Goal: Feedback & Contribution: Leave review/rating

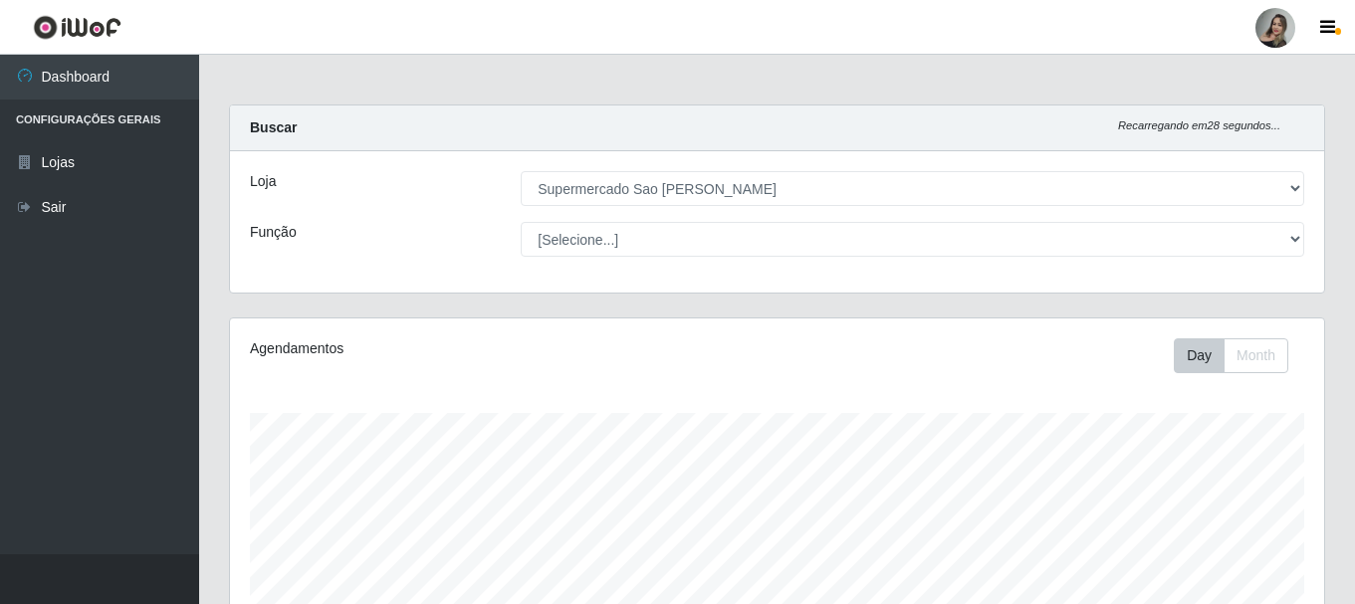
select select "383"
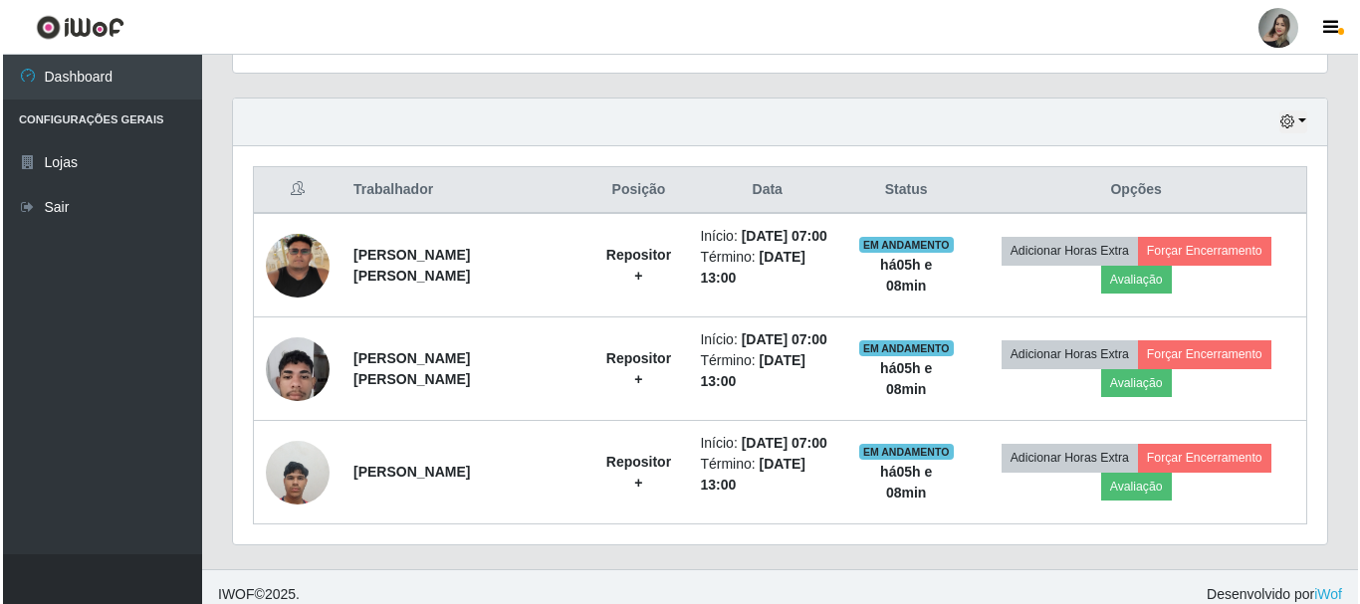
scroll to position [674, 0]
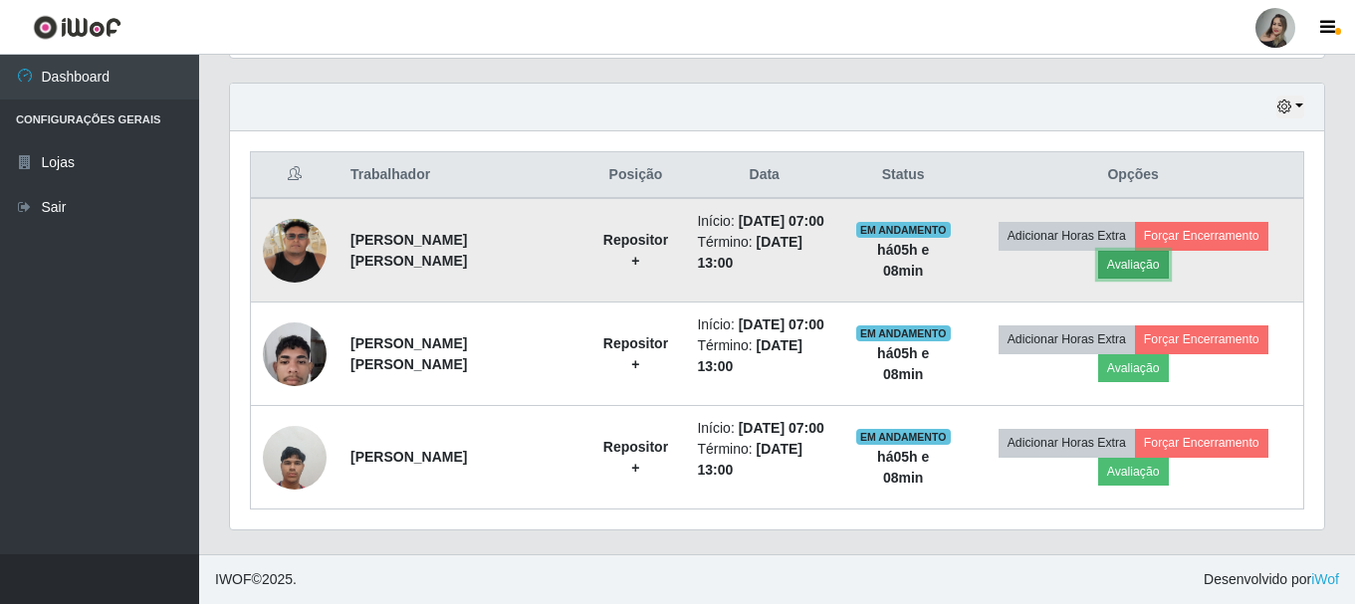
click at [1140, 258] on button "Avaliação" at bounding box center [1133, 265] width 71 height 28
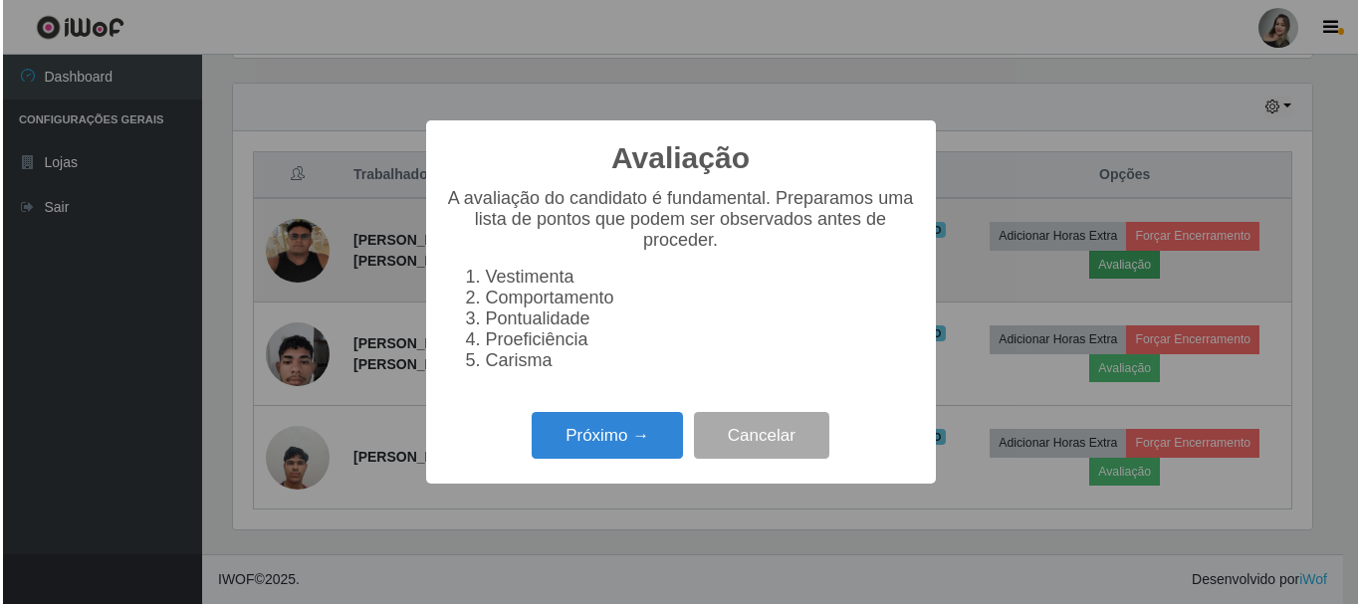
scroll to position [413, 1084]
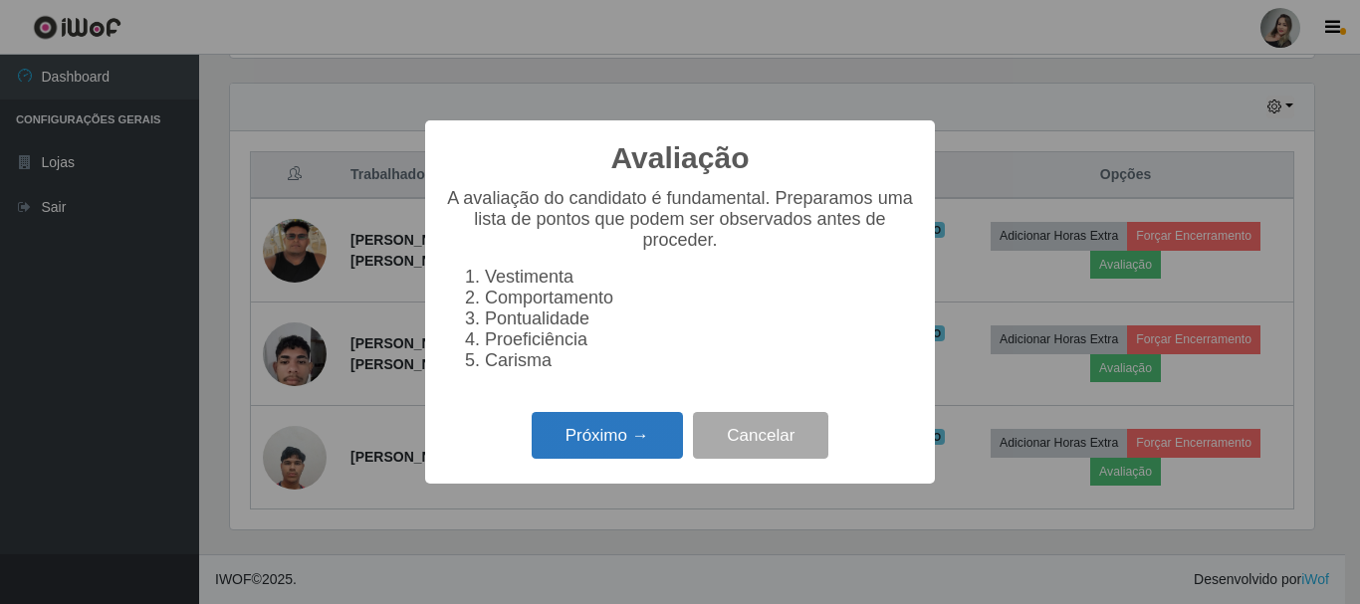
click at [649, 457] on button "Próximo →" at bounding box center [607, 435] width 151 height 47
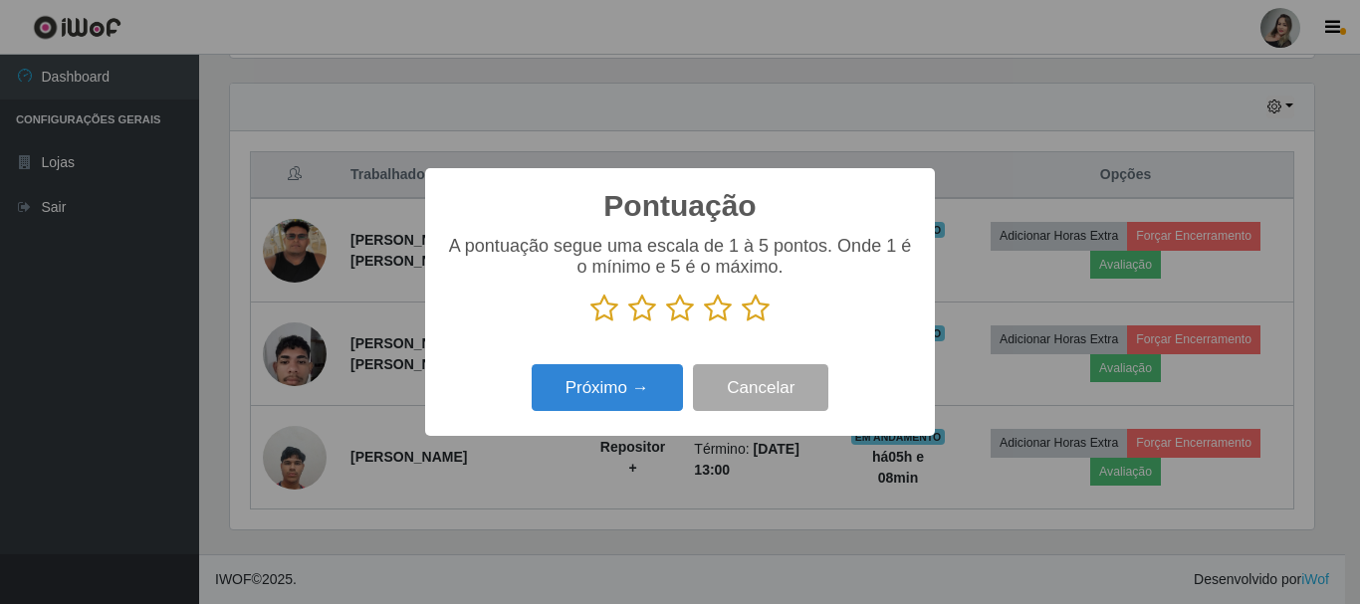
click at [643, 320] on icon at bounding box center [642, 309] width 28 height 30
click at [628, 324] on input "radio" at bounding box center [628, 324] width 0 height 0
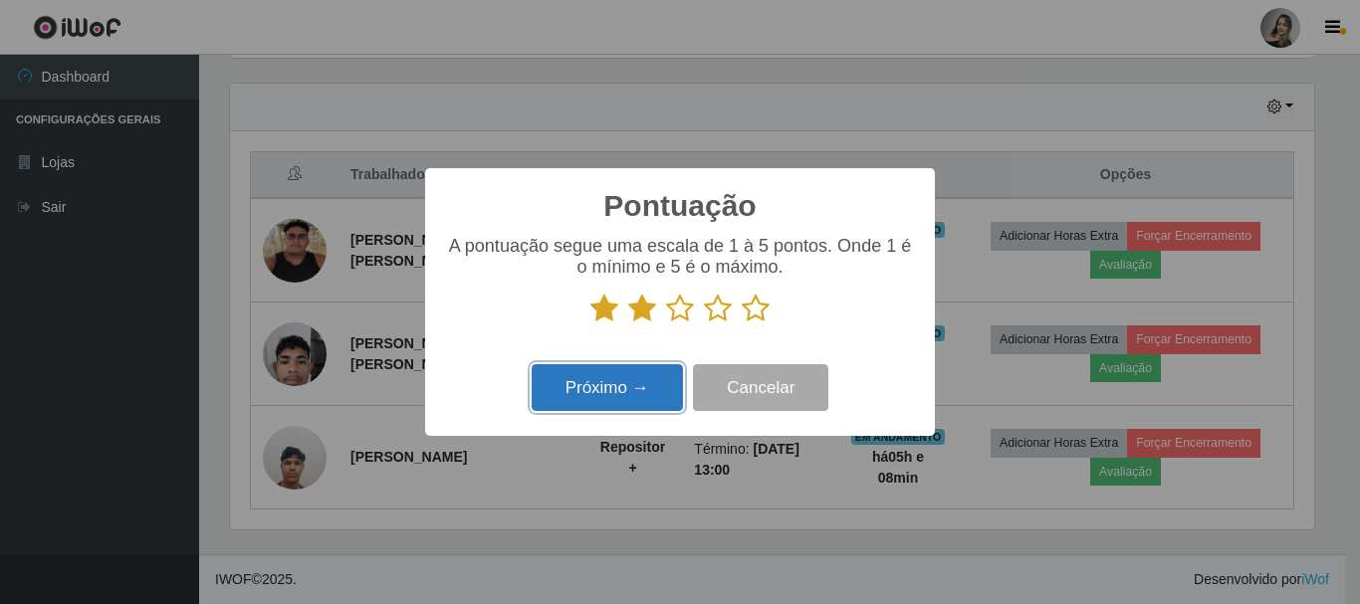
click at [655, 385] on button "Próximo →" at bounding box center [607, 387] width 151 height 47
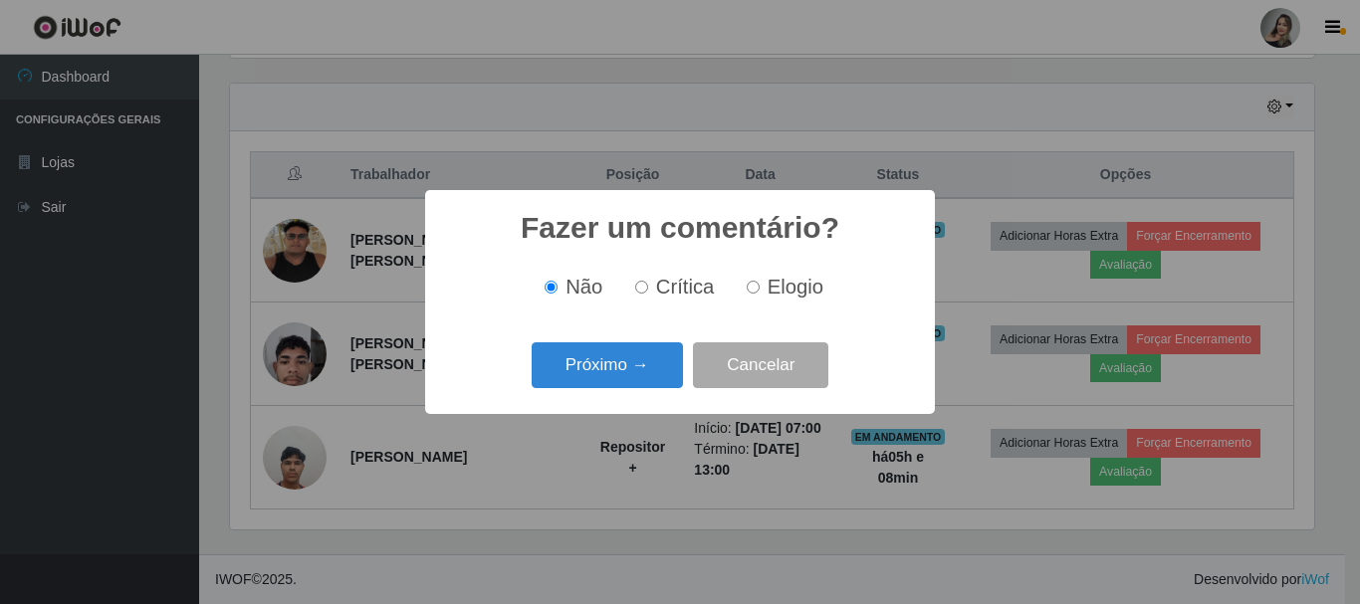
click at [655, 385] on button "Próximo →" at bounding box center [607, 365] width 151 height 47
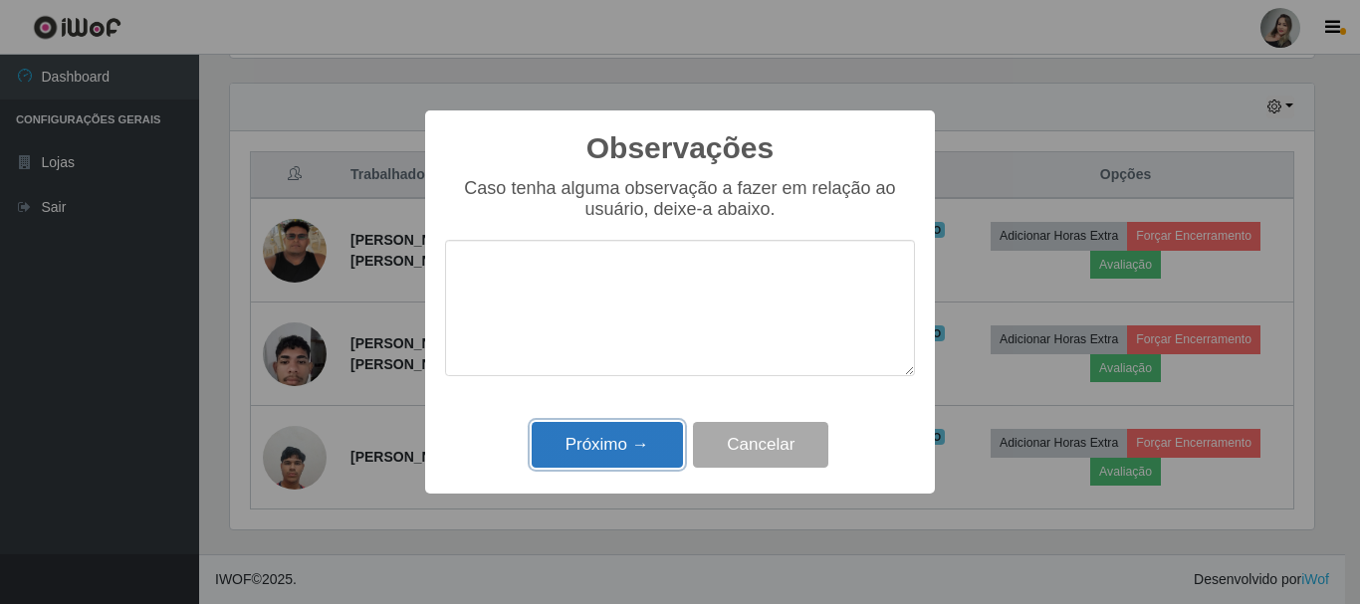
click at [647, 435] on button "Próximo →" at bounding box center [607, 445] width 151 height 47
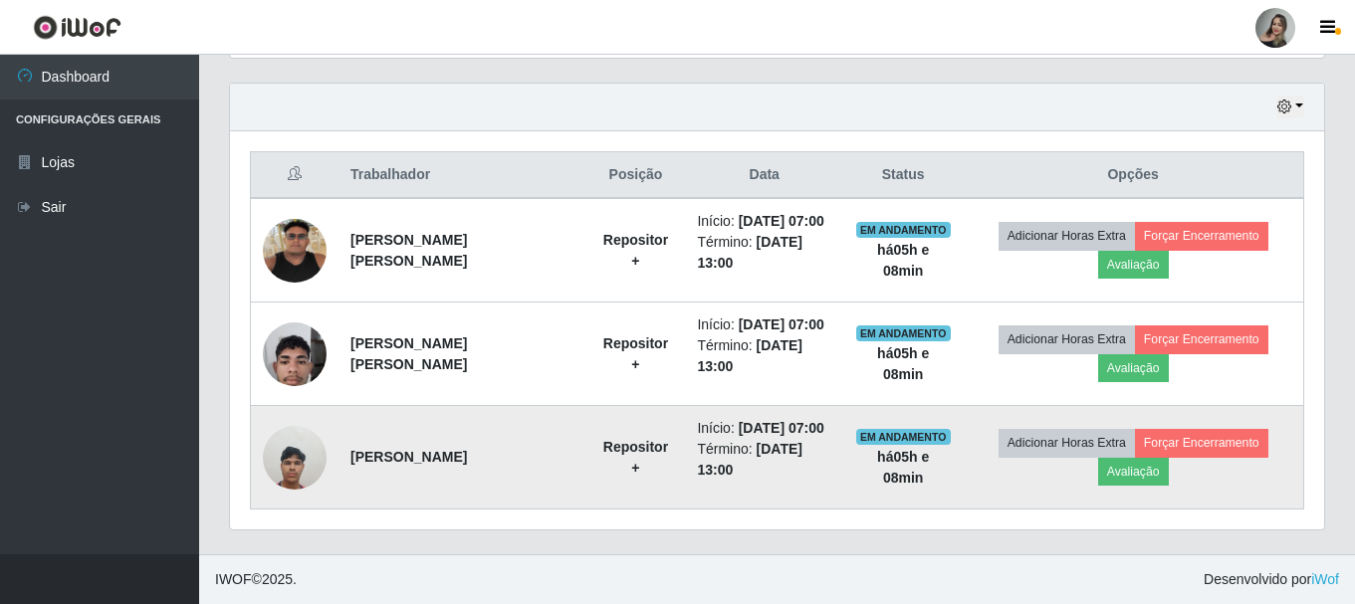
scroll to position [413, 1094]
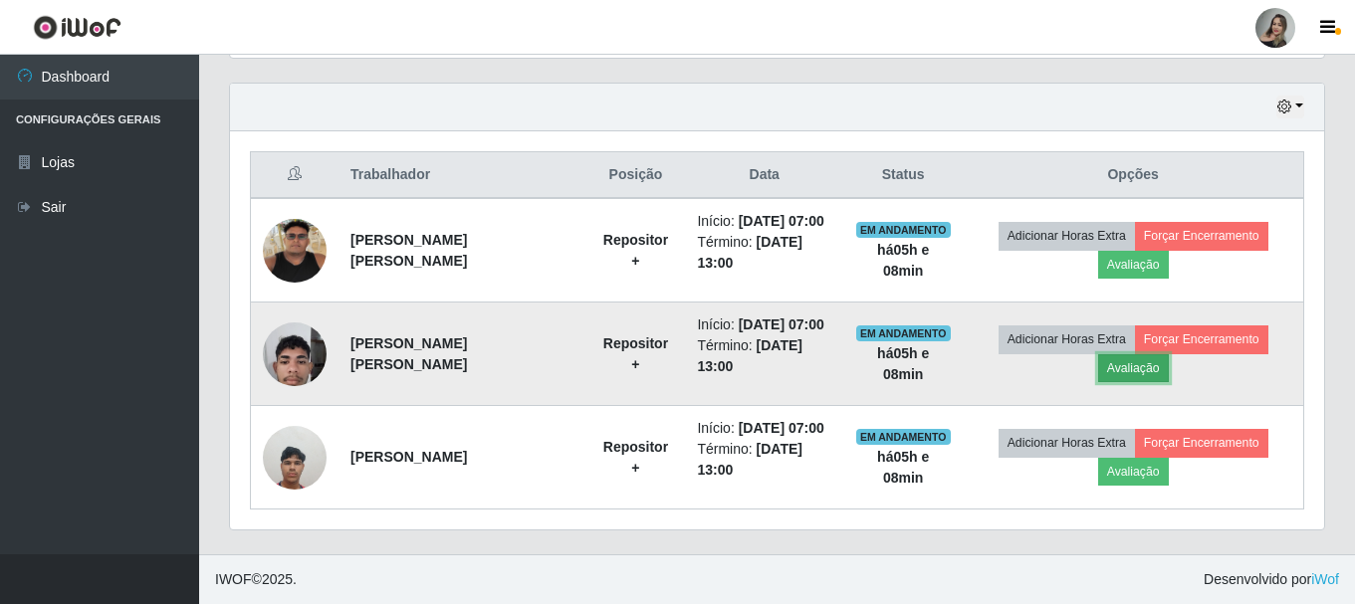
click at [1104, 372] on button "Avaliação" at bounding box center [1133, 368] width 71 height 28
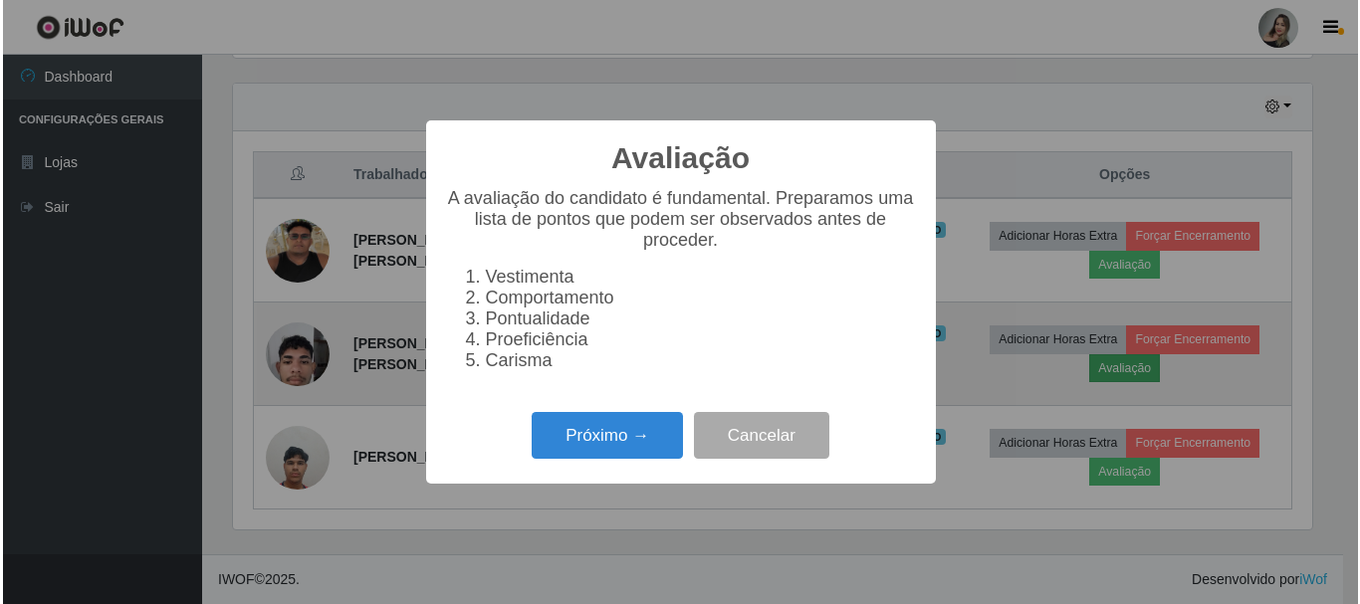
scroll to position [413, 1084]
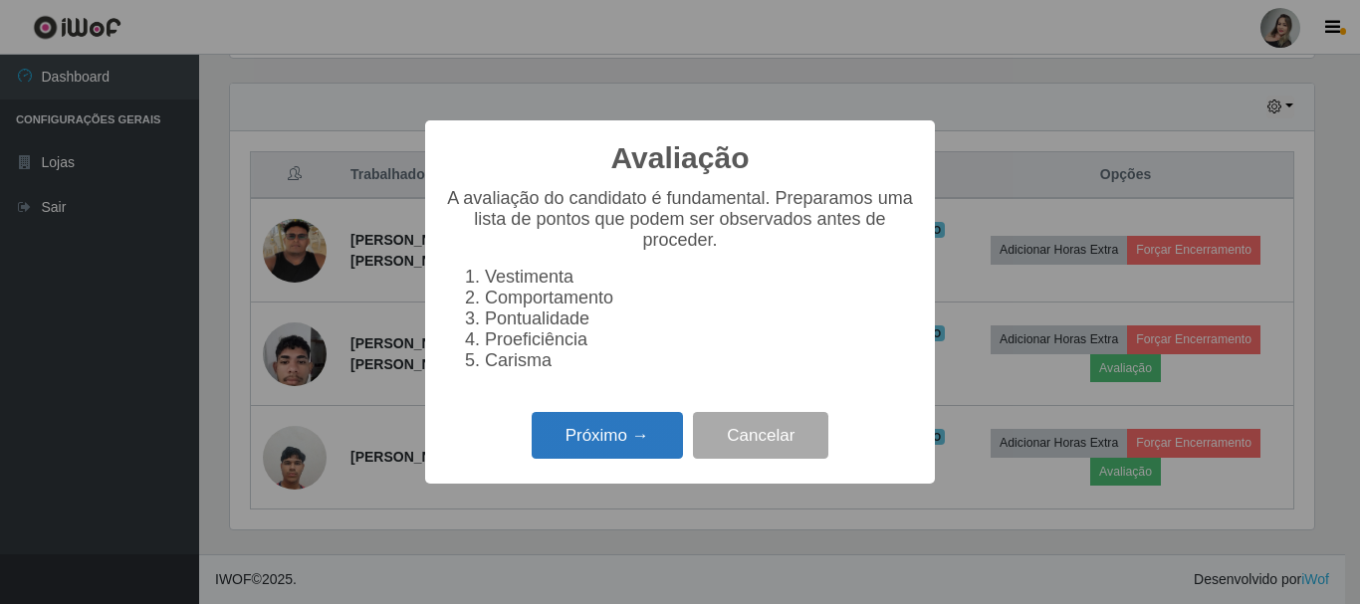
click at [618, 438] on button "Próximo →" at bounding box center [607, 435] width 151 height 47
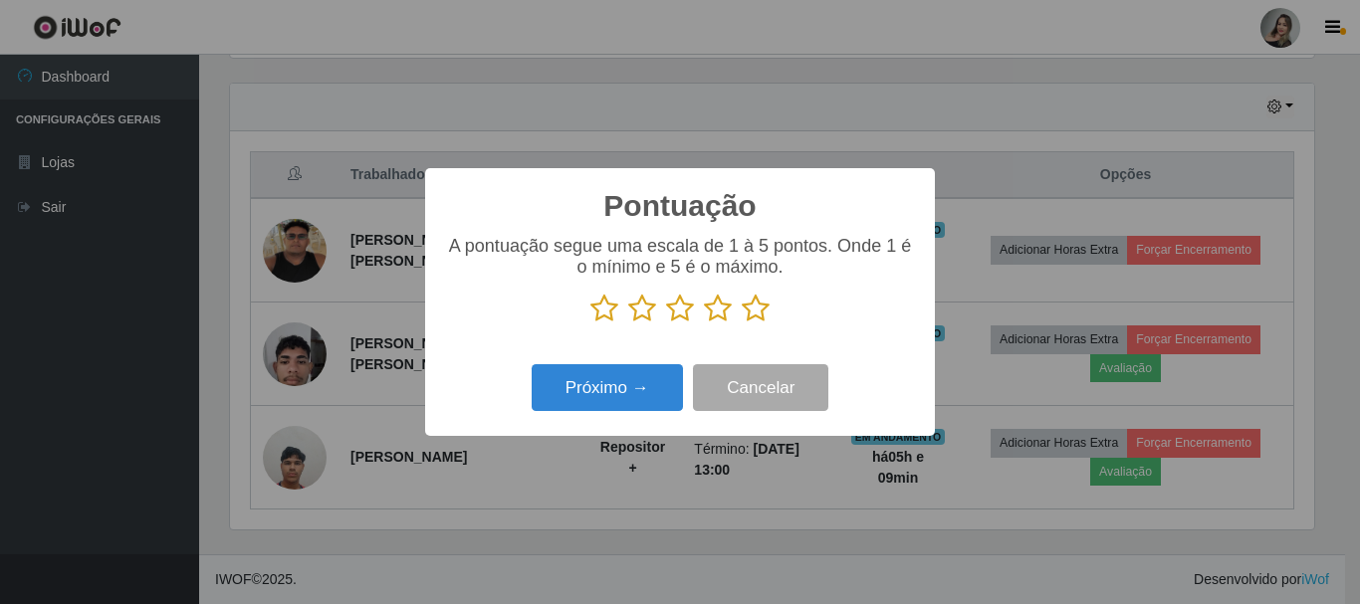
click at [649, 317] on icon at bounding box center [642, 309] width 28 height 30
click at [628, 324] on input "radio" at bounding box center [628, 324] width 0 height 0
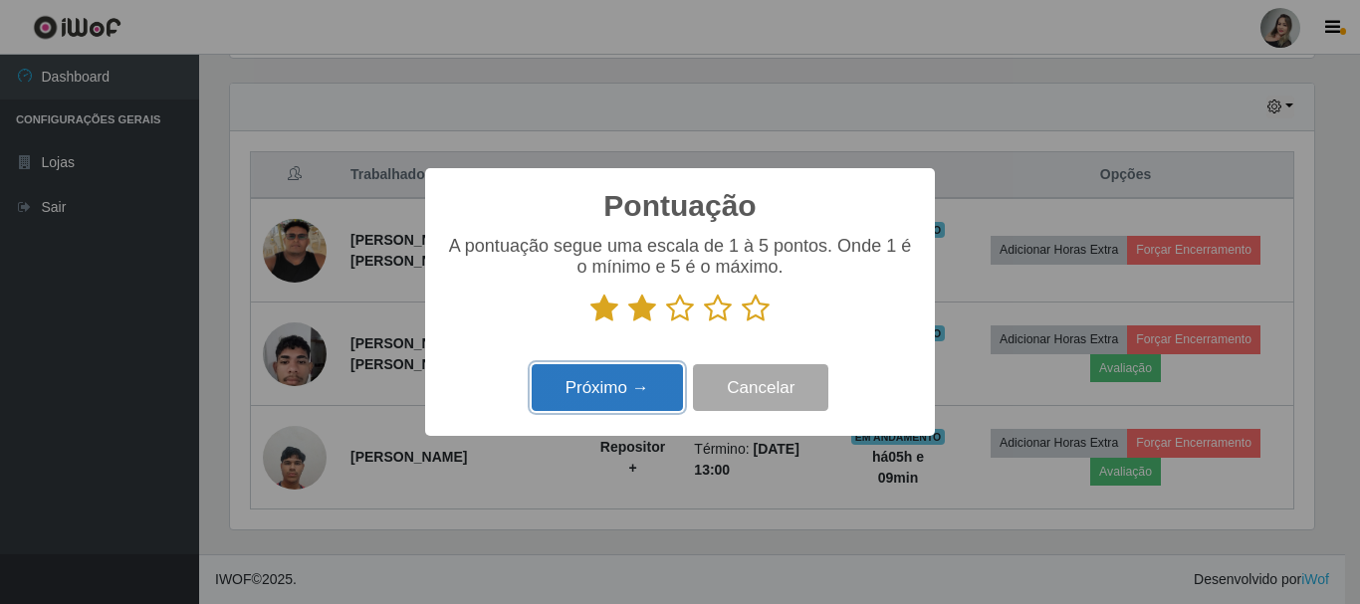
click at [658, 383] on button "Próximo →" at bounding box center [607, 387] width 151 height 47
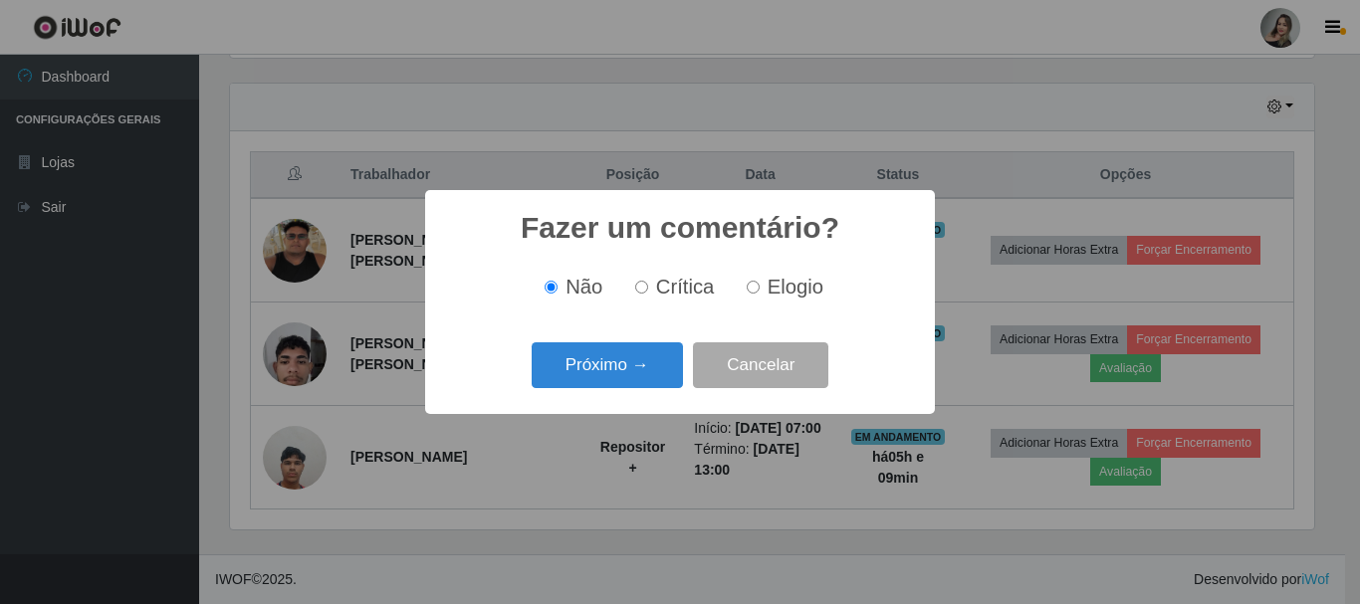
click at [658, 383] on button "Próximo →" at bounding box center [607, 365] width 151 height 47
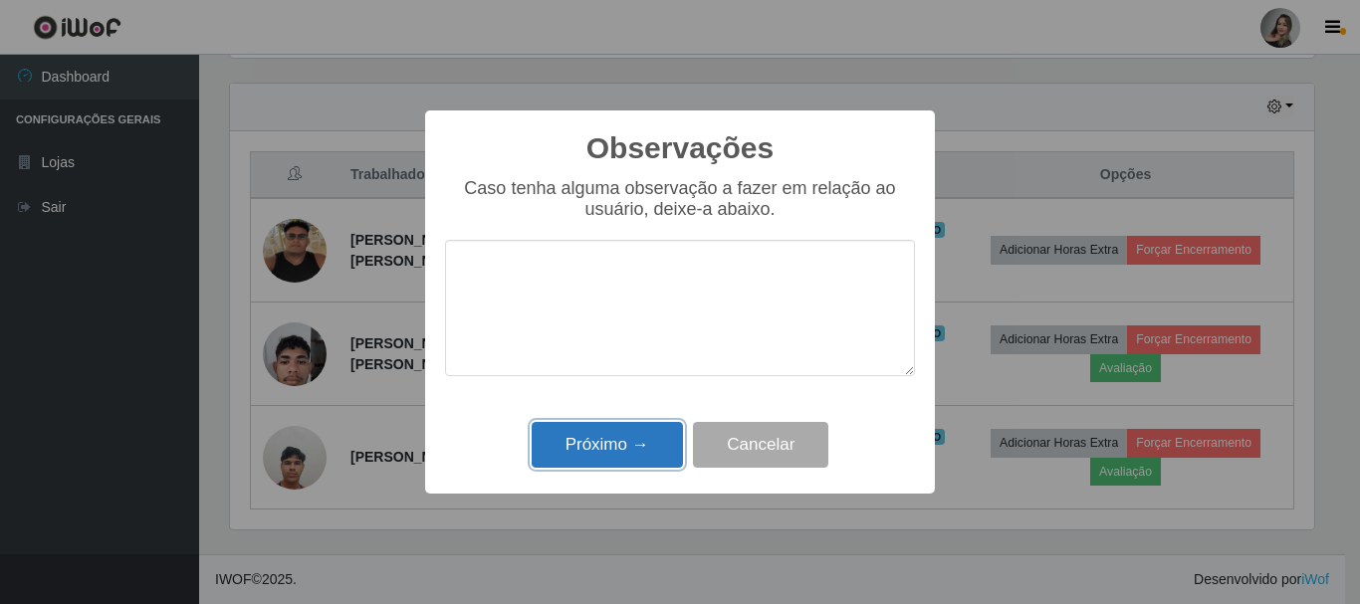
click at [646, 444] on button "Próximo →" at bounding box center [607, 445] width 151 height 47
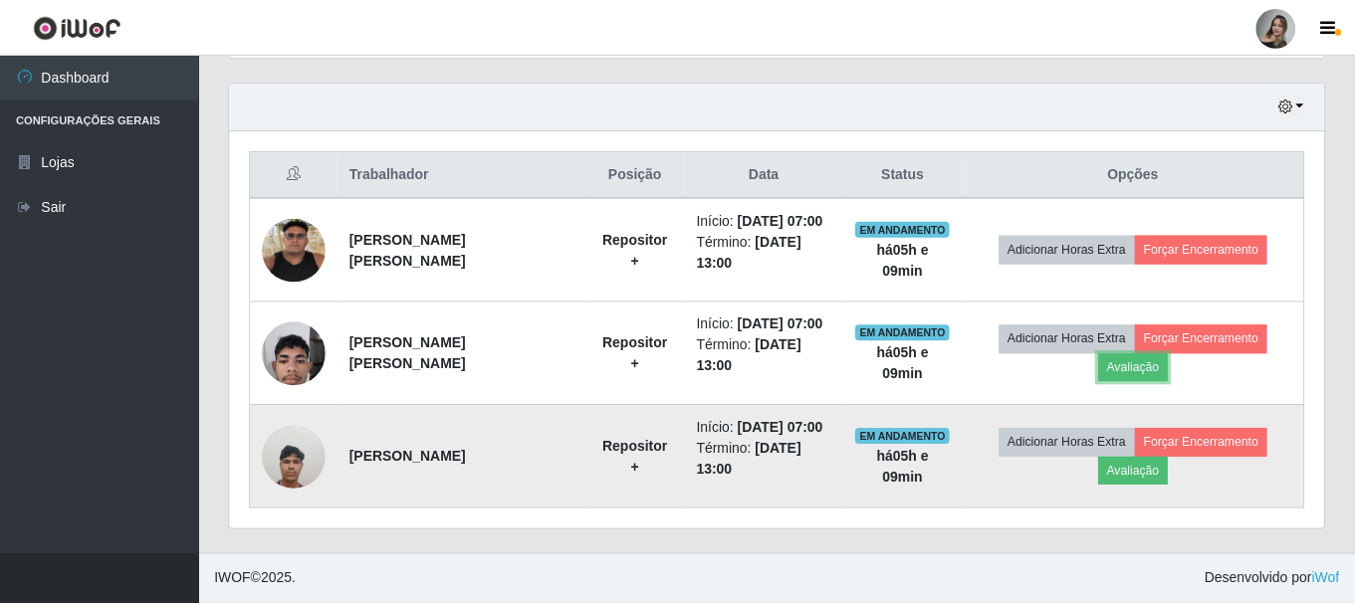
scroll to position [413, 1094]
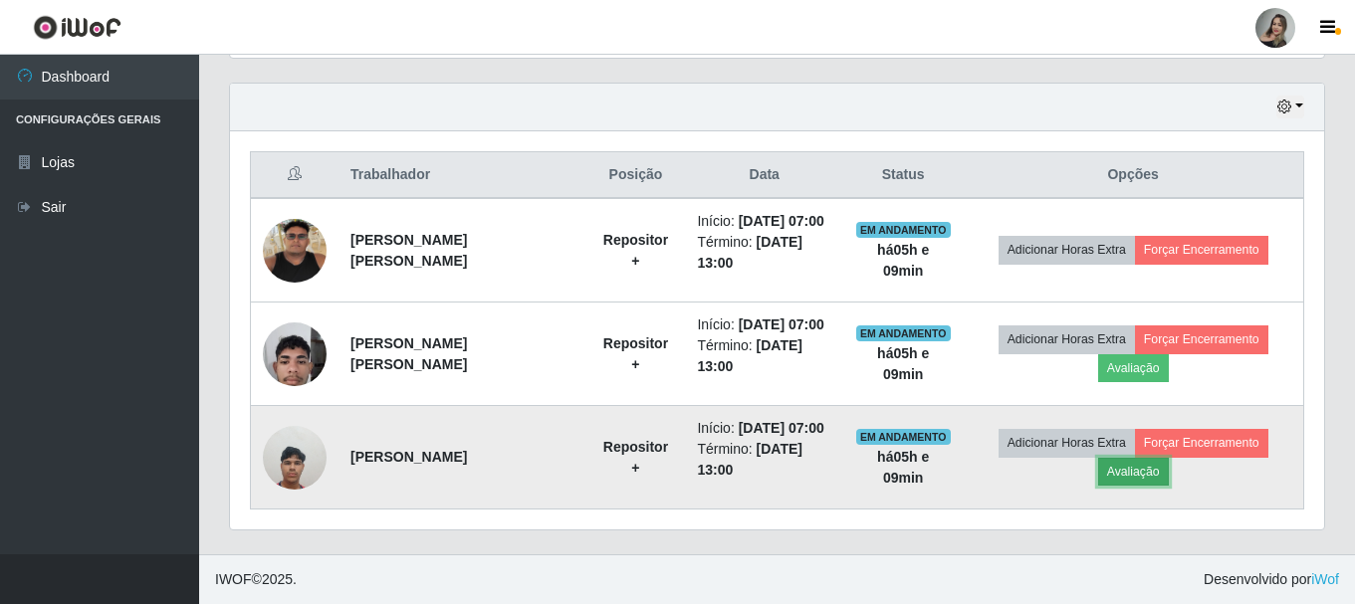
click at [1134, 483] on button "Avaliação" at bounding box center [1133, 472] width 71 height 28
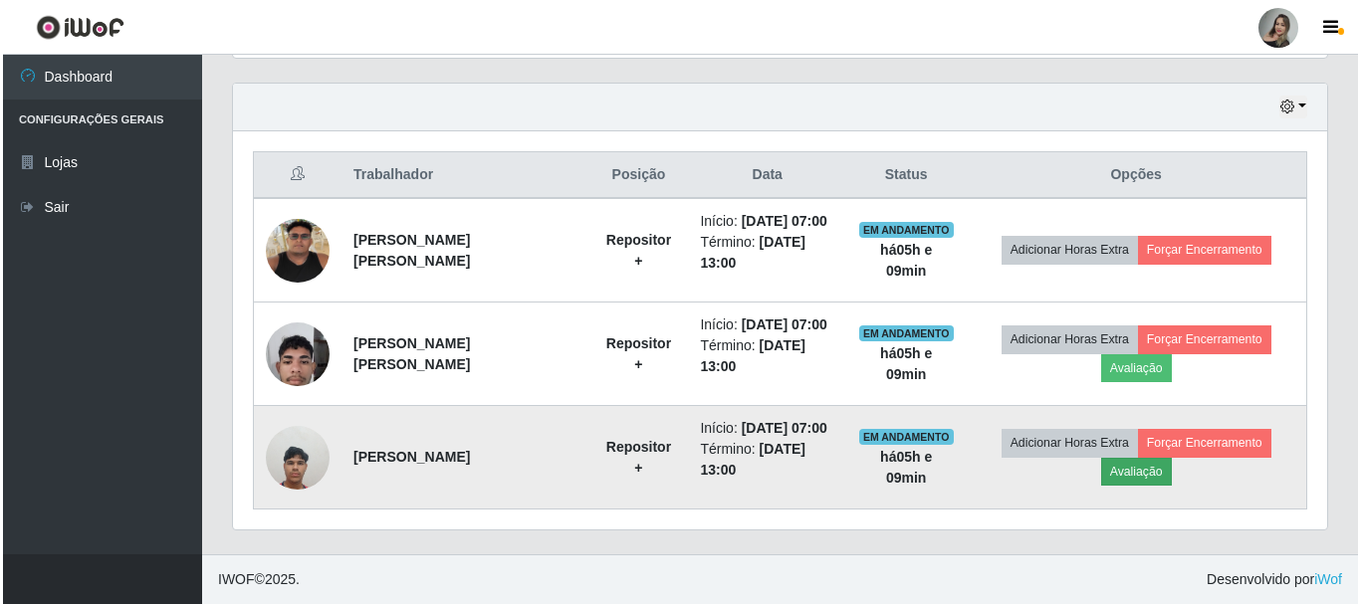
scroll to position [413, 1084]
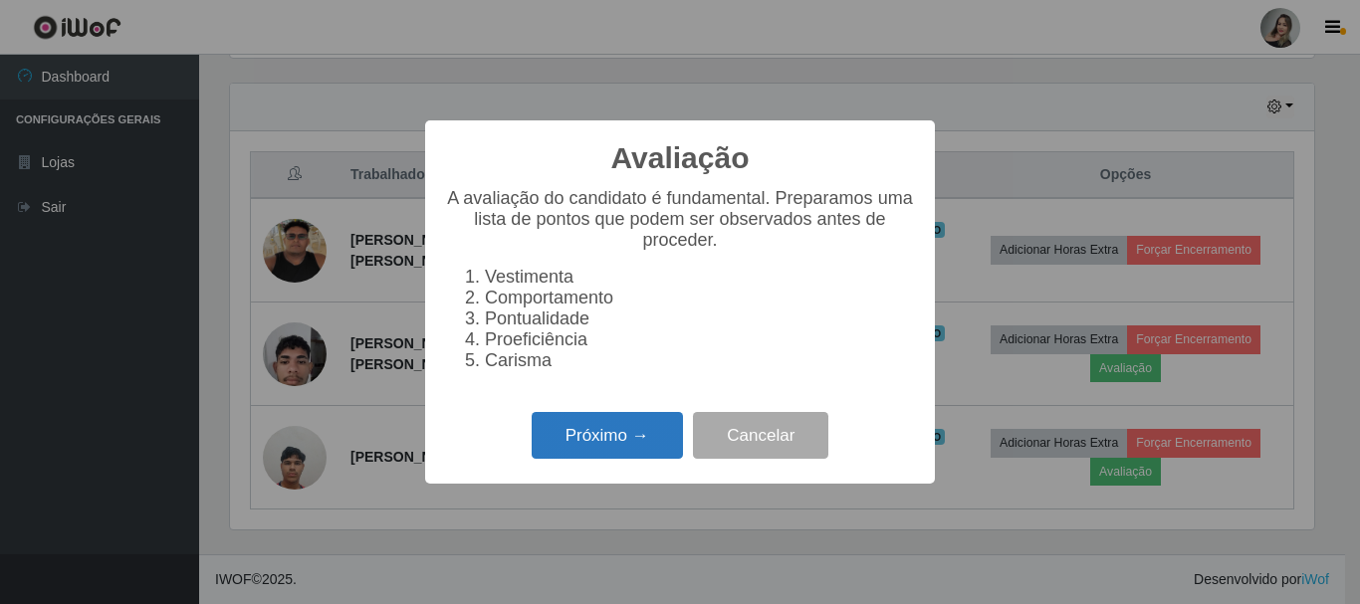
click at [569, 431] on button "Próximo →" at bounding box center [607, 435] width 151 height 47
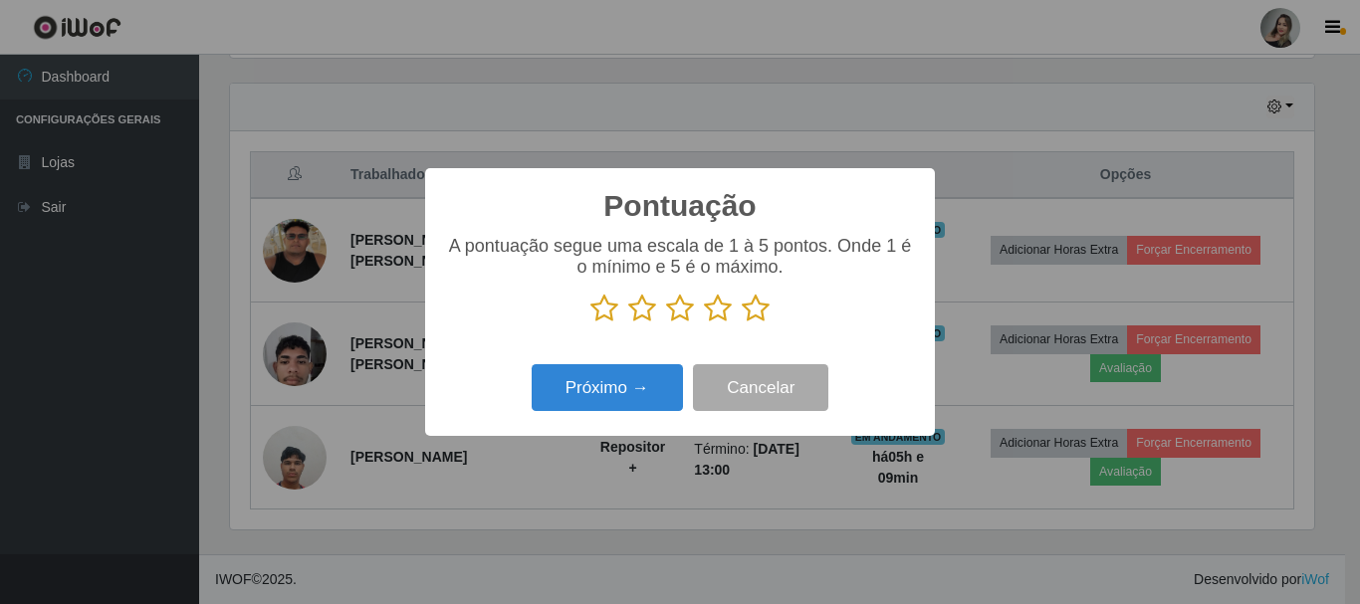
click at [645, 310] on icon at bounding box center [642, 309] width 28 height 30
click at [628, 324] on input "radio" at bounding box center [628, 324] width 0 height 0
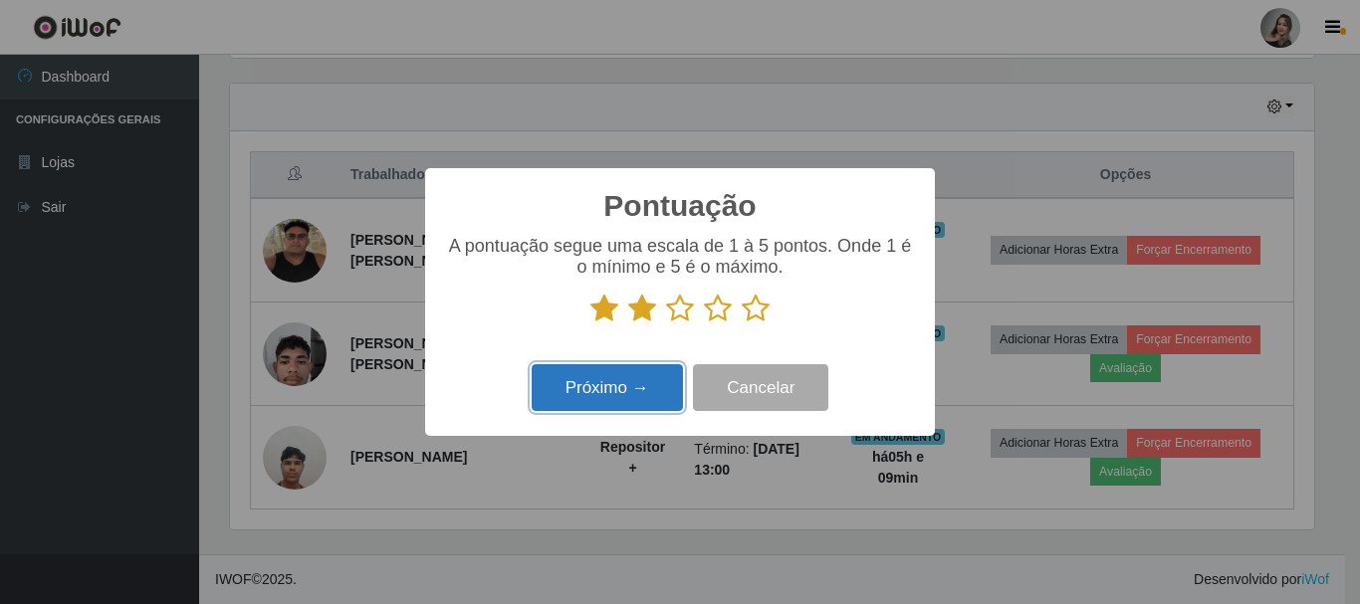
click at [671, 387] on button "Próximo →" at bounding box center [607, 387] width 151 height 47
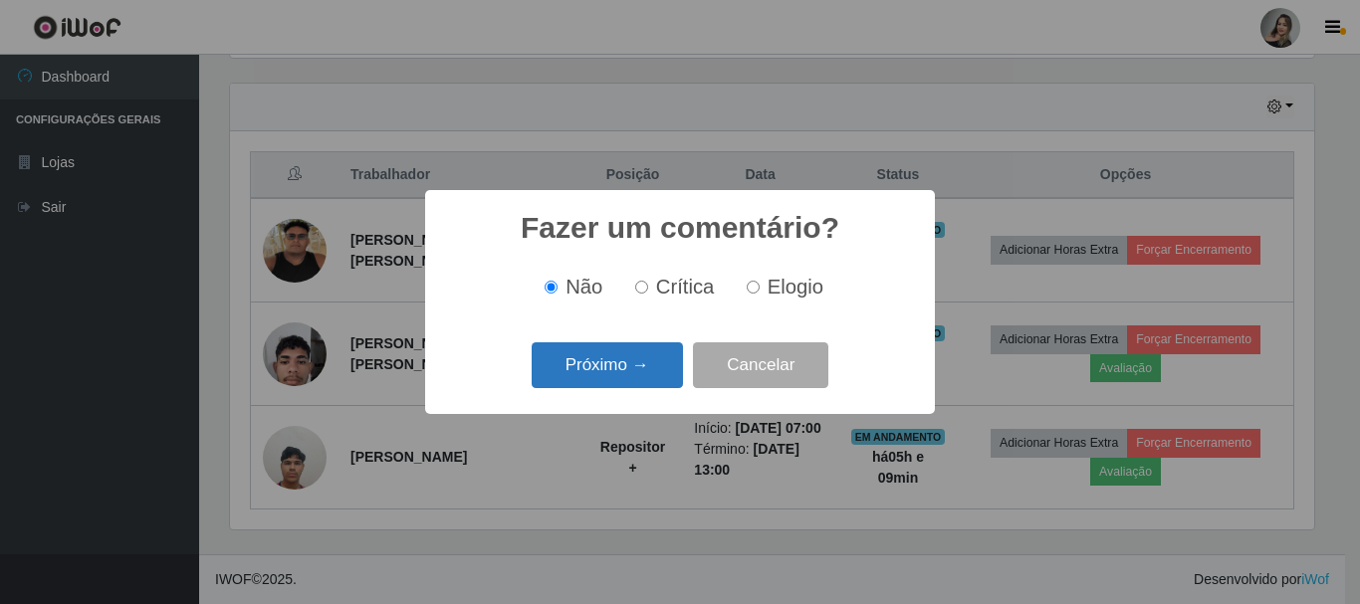
click at [667, 382] on button "Próximo →" at bounding box center [607, 365] width 151 height 47
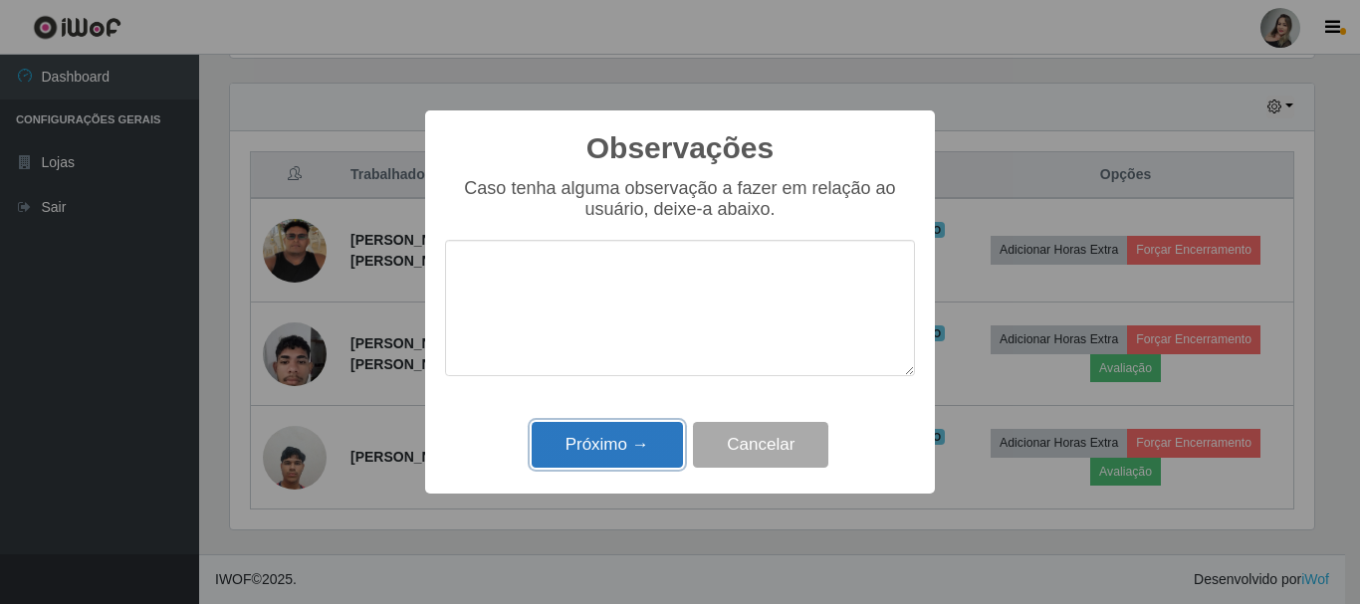
click at [654, 434] on button "Próximo →" at bounding box center [607, 445] width 151 height 47
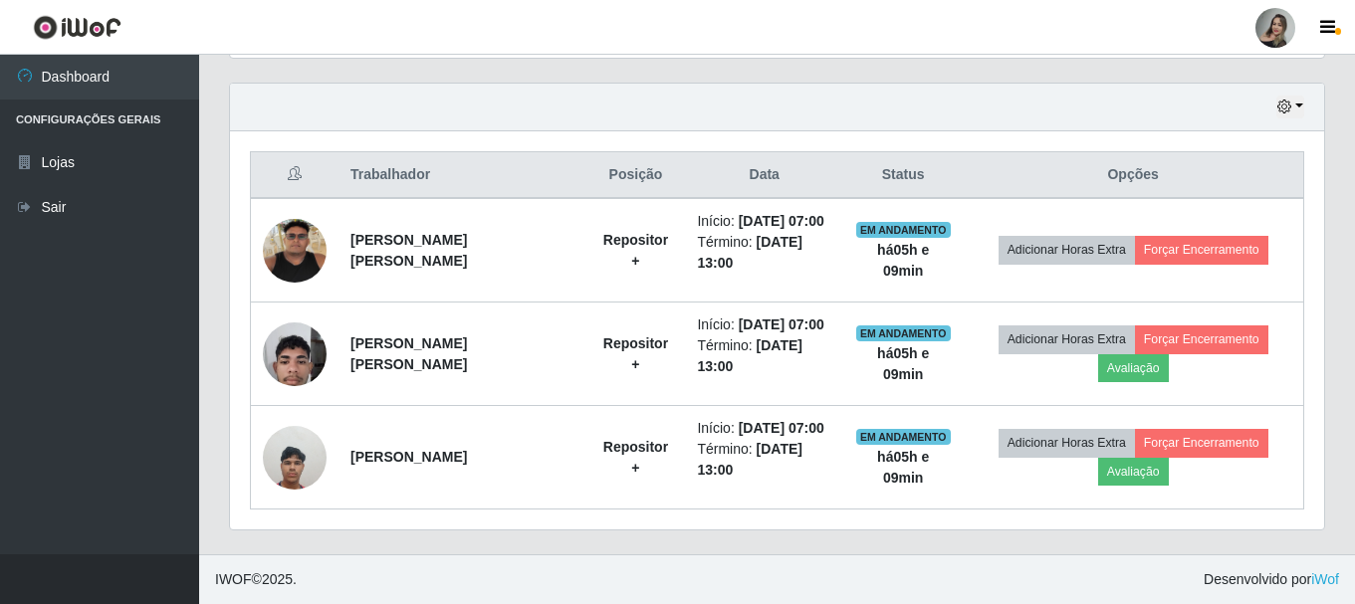
scroll to position [629, 0]
